Goal: Information Seeking & Learning: Learn about a topic

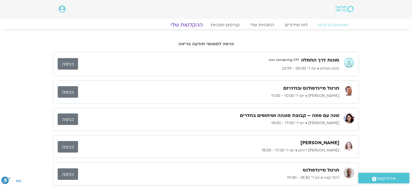
click at [187, 26] on link "ההקלטות שלי" at bounding box center [186, 25] width 45 height 6
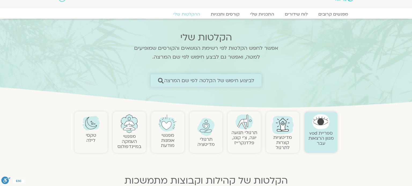
click at [230, 80] on span "לביצוע חיפוש של הקלטה לפי שם המרצה" at bounding box center [209, 81] width 90 height 6
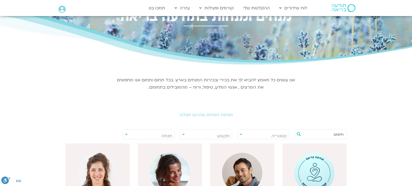
scroll to position [32, 0]
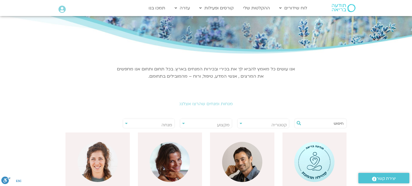
click at [156, 122] on span "מנחה" at bounding box center [148, 125] width 51 height 12
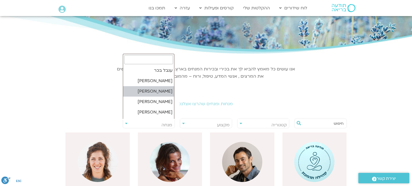
click at [161, 59] on input "search" at bounding box center [148, 59] width 49 height 9
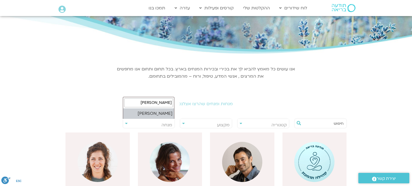
type input "[PERSON_NAME]"
click at [146, 101] on input "[PERSON_NAME]" at bounding box center [148, 102] width 49 height 9
select select "****"
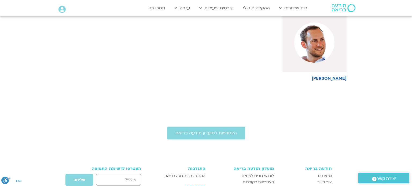
scroll to position [150, 0]
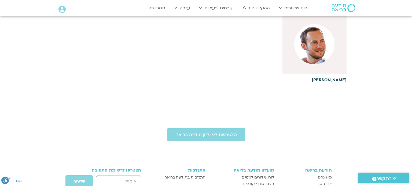
click at [315, 46] on img at bounding box center [314, 44] width 40 height 40
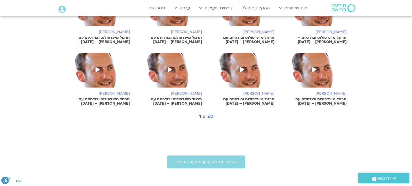
scroll to position [332, 0]
click at [210, 114] on link "טען עוד" at bounding box center [206, 117] width 14 height 6
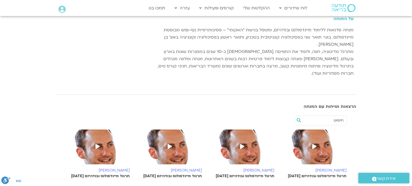
scroll to position [86, 0]
